Goal: Information Seeking & Learning: Learn about a topic

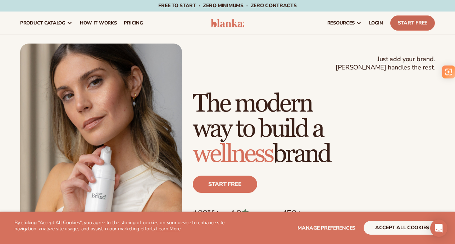
click at [408, 27] on link "Start Free" at bounding box center [413, 22] width 45 height 15
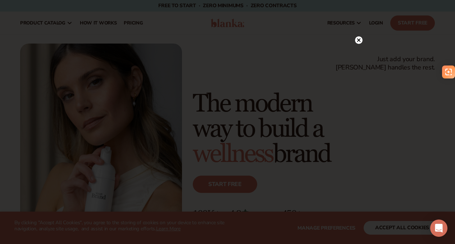
click at [358, 41] on circle at bounding box center [359, 40] width 8 height 8
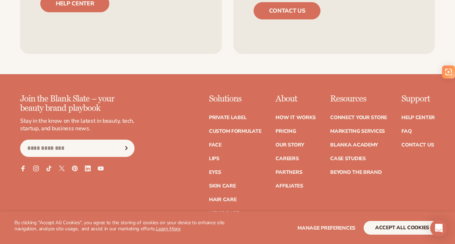
scroll to position [2828, 0]
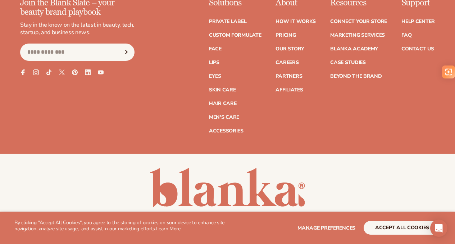
click at [276, 38] on link "Pricing" at bounding box center [286, 35] width 20 height 5
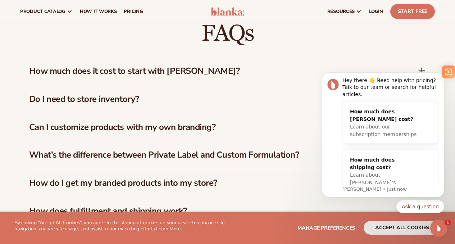
click at [419, 69] on body "Hey there 👋 Need help with pricing? Talk to our team or search for helpful arti…" at bounding box center [383, 141] width 138 height 145
click at [190, 72] on h3 "How much does it cost to start with Blanka?" at bounding box center [212, 71] width 367 height 10
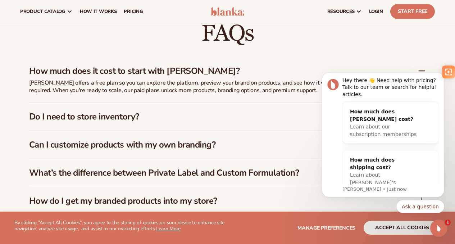
click at [300, 120] on h3 "Do I need to store inventory?" at bounding box center [212, 117] width 367 height 10
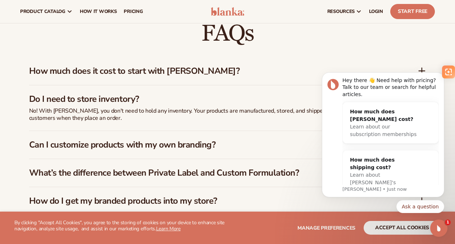
click at [289, 78] on div "How much does it cost to start with Blanka?" at bounding box center [227, 71] width 397 height 28
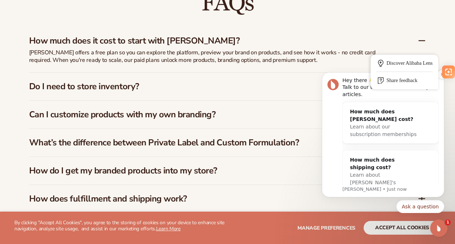
scroll to position [1053, 0]
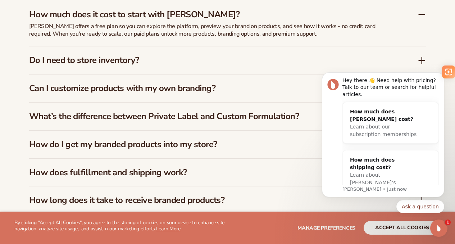
click at [421, 59] on icon at bounding box center [422, 60] width 9 height 9
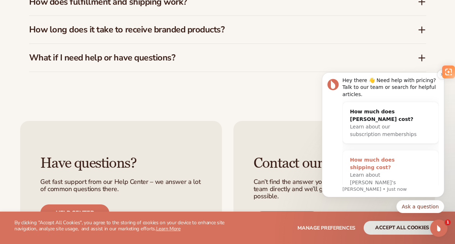
scroll to position [1253, 0]
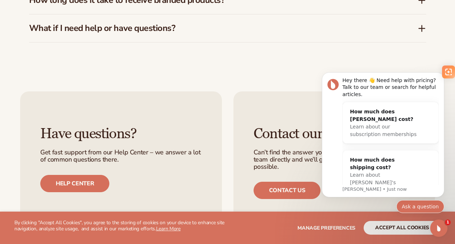
click at [432, 208] on button "Ask a question" at bounding box center [421, 206] width 48 height 13
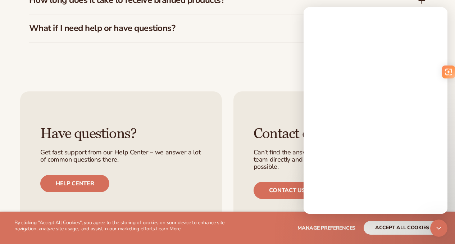
scroll to position [0, 0]
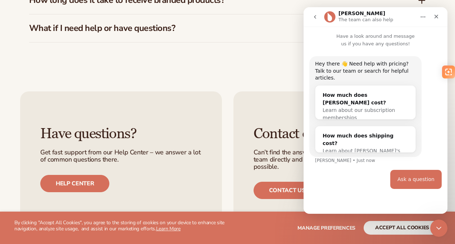
click at [346, 160] on div "Hey there 👋 Need help with pricing? Talk to our team or search for helpful arti…" at bounding box center [376, 113] width 132 height 114
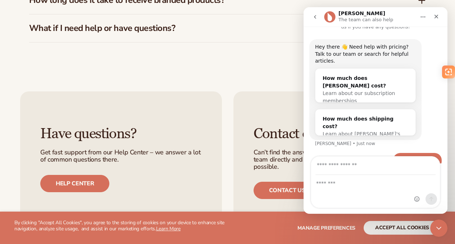
scroll to position [30, 0]
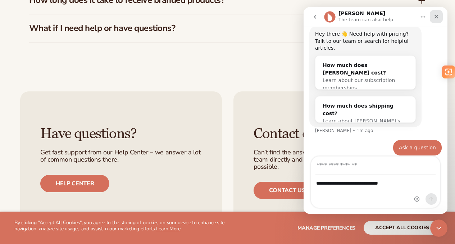
type textarea "**********"
click at [436, 16] on icon "Close" at bounding box center [437, 17] width 4 height 4
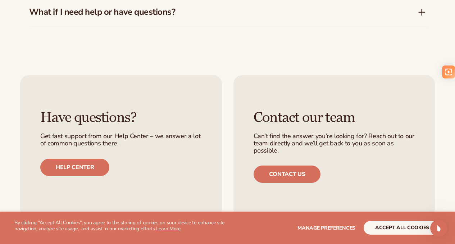
scroll to position [1326, 0]
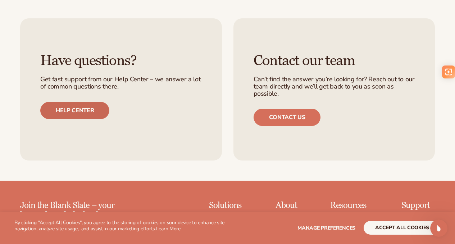
click at [87, 110] on link "Help center" at bounding box center [74, 110] width 69 height 17
